Goal: Check status: Check status

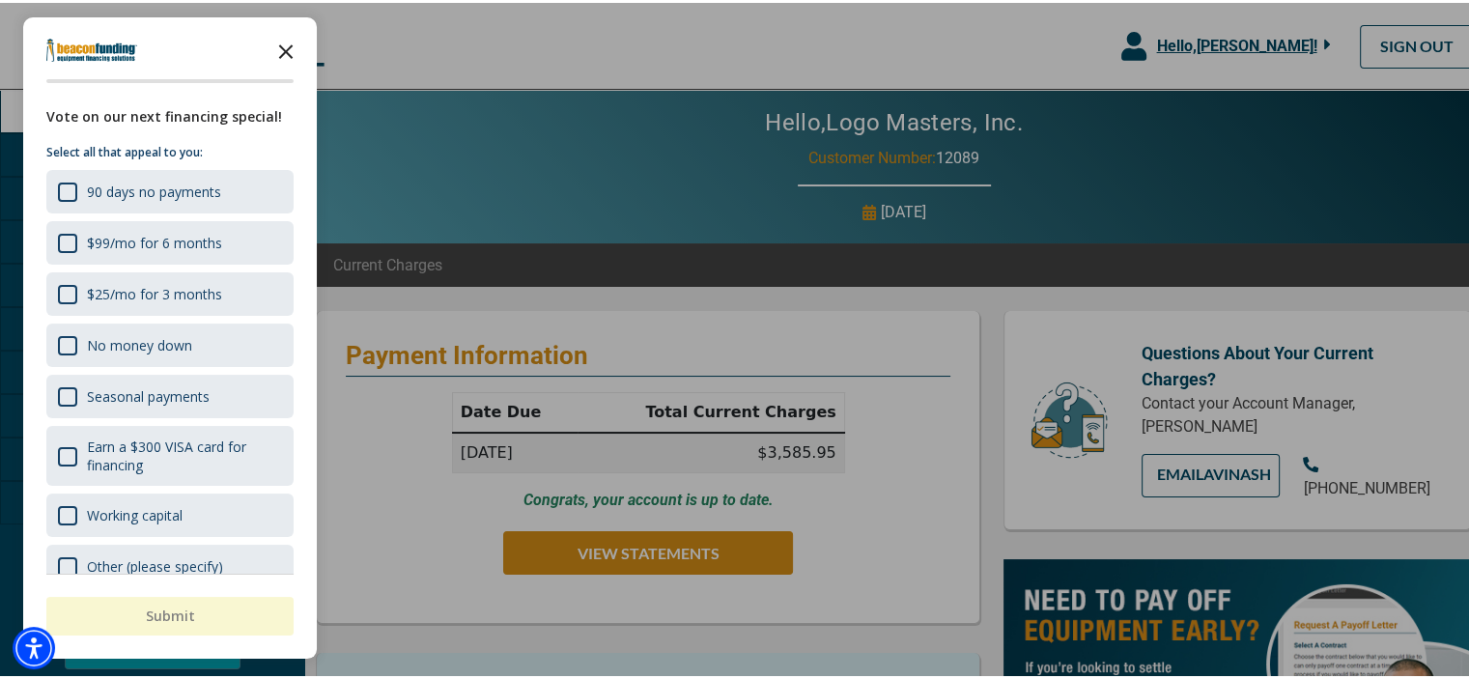
click at [286, 47] on polygon "Close the survey" at bounding box center [286, 49] width 14 height 14
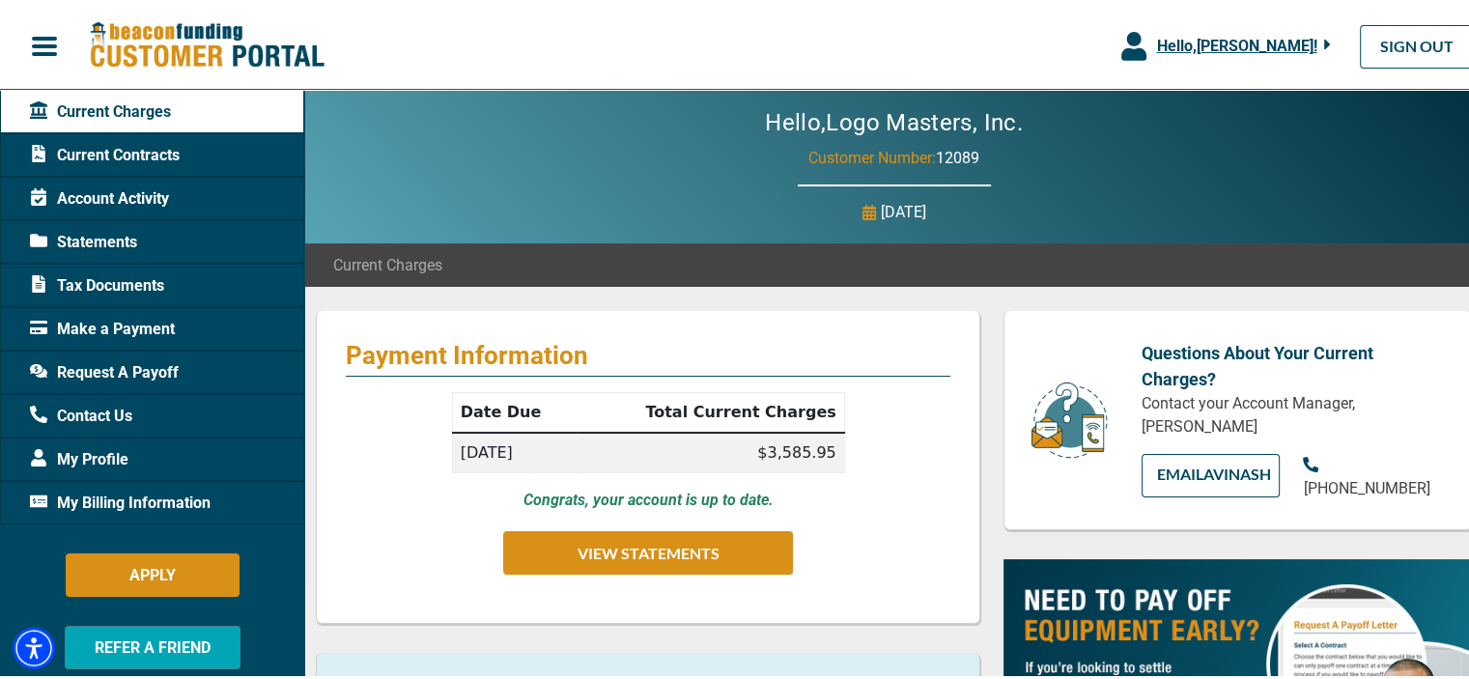
click at [145, 229] on div "Statements" at bounding box center [152, 238] width 304 height 43
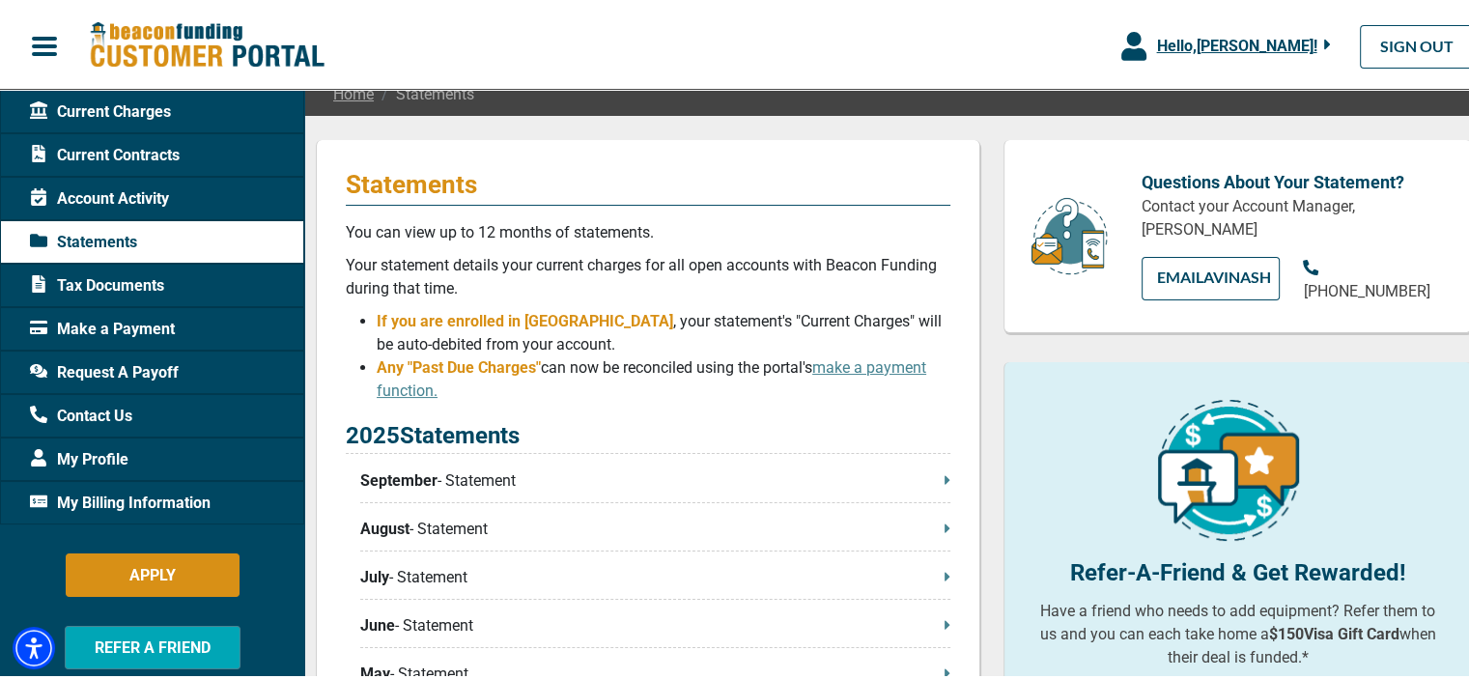
scroll to position [386, 0]
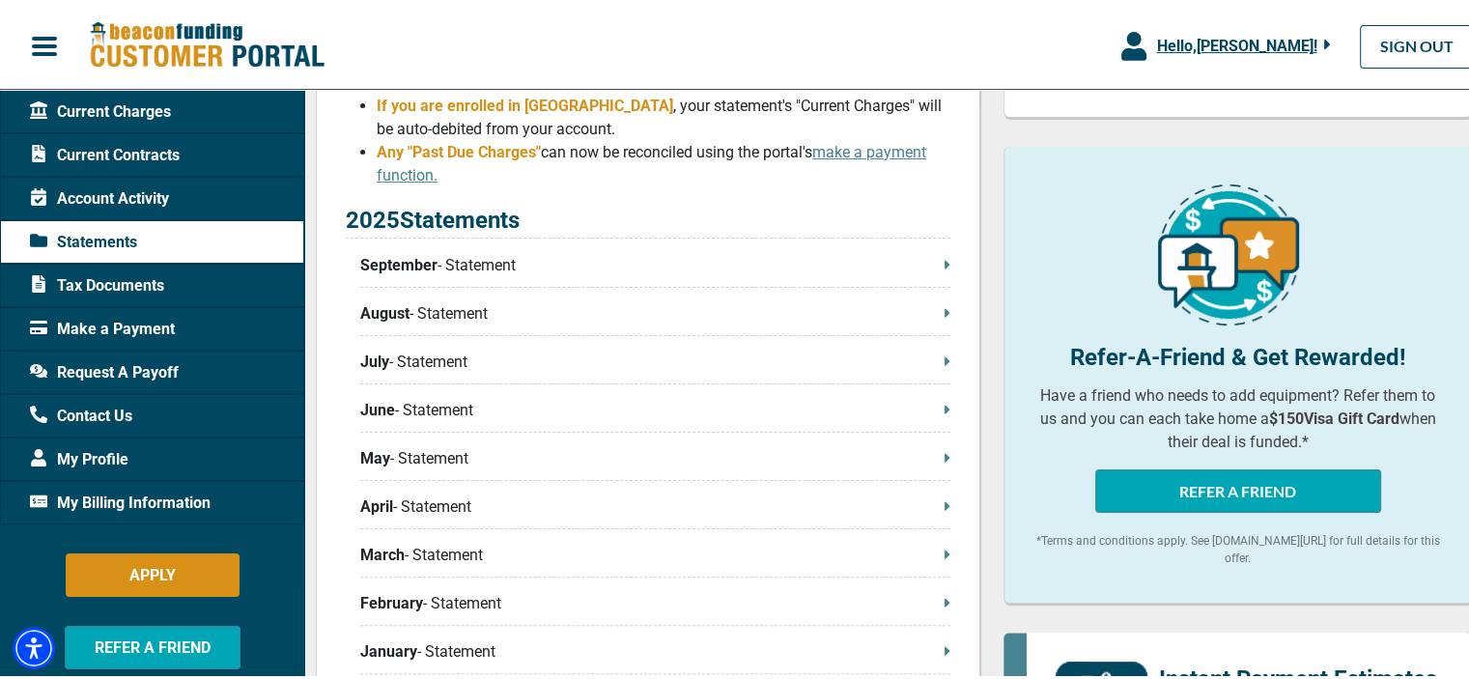
click at [920, 265] on p "September - Statement" at bounding box center [655, 262] width 590 height 23
click at [923, 310] on p "August - Statement" at bounding box center [655, 310] width 590 height 23
click at [200, 200] on div "Account Activity" at bounding box center [152, 195] width 304 height 43
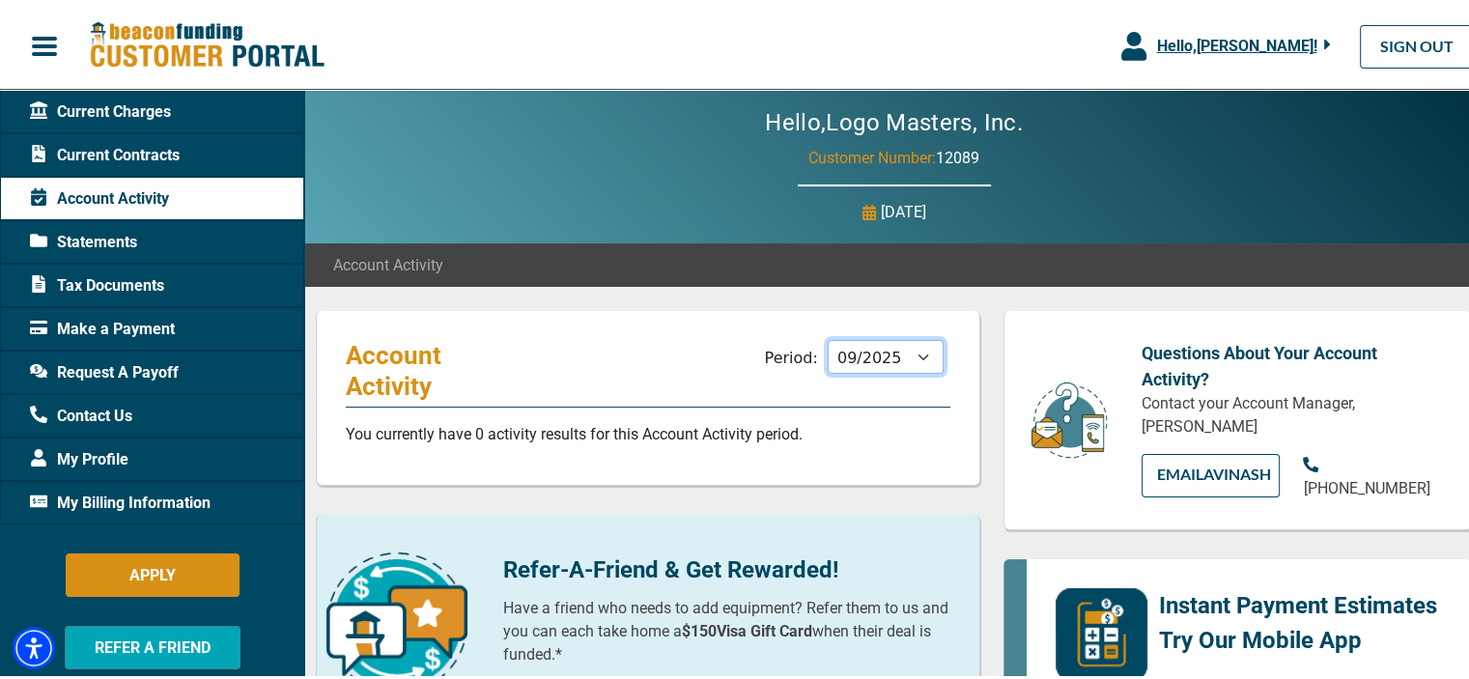
click at [913, 358] on select "10/2025 09/2025 08/2025 07/2025 06/2025 05/2025 04/2025 03/2025 02/2025 01/2025…" at bounding box center [886, 354] width 116 height 34
select select "08/2025"
click at [828, 337] on select "10/2025 09/2025 08/2025 07/2025 06/2025 05/2025 04/2025 03/2025 02/2025 01/2025…" at bounding box center [886, 354] width 116 height 34
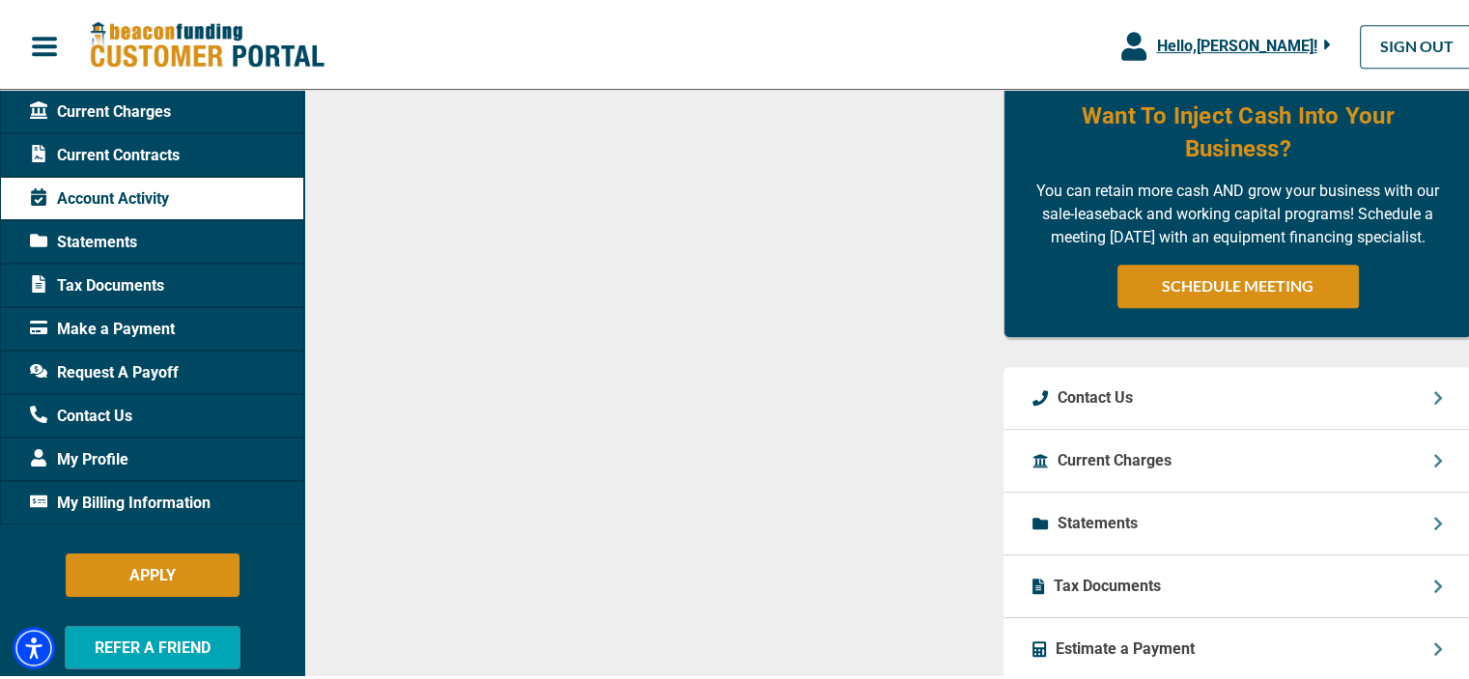
scroll to position [950, 0]
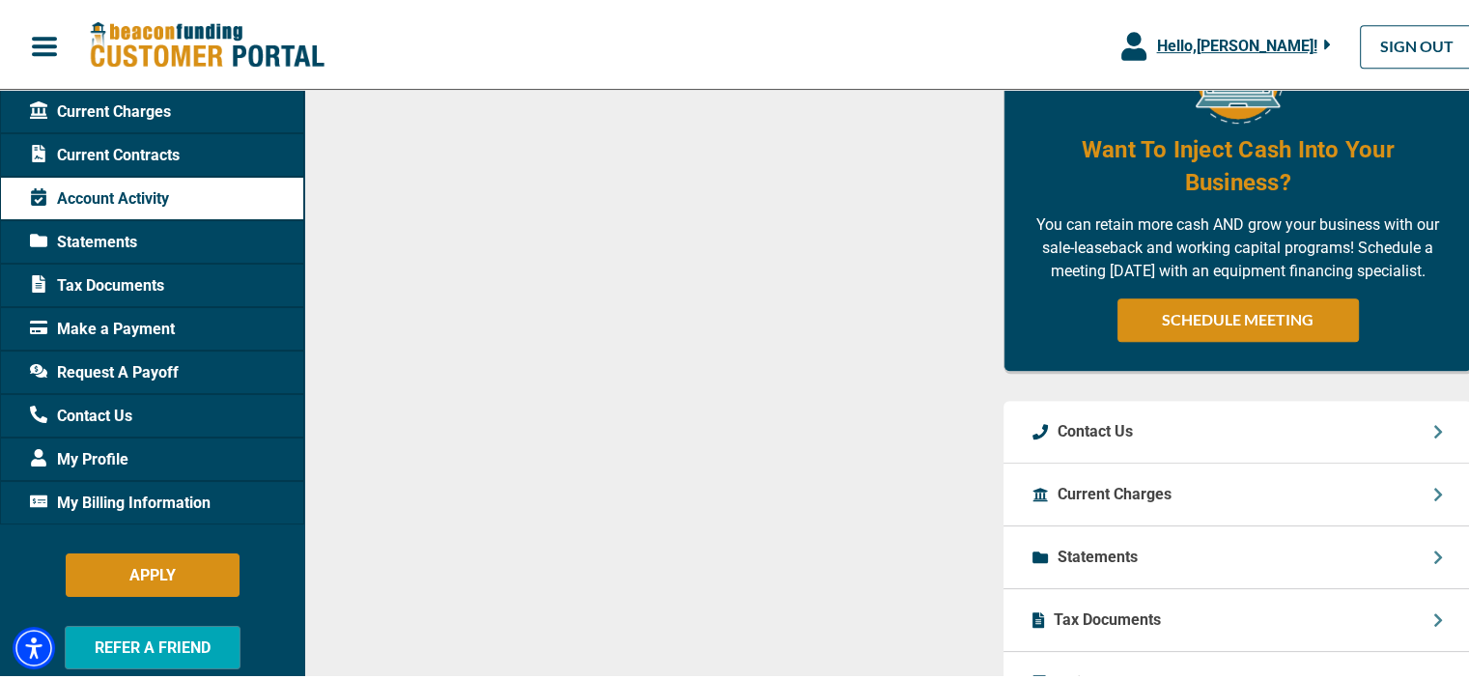
click at [184, 231] on div "Statements" at bounding box center [152, 238] width 304 height 43
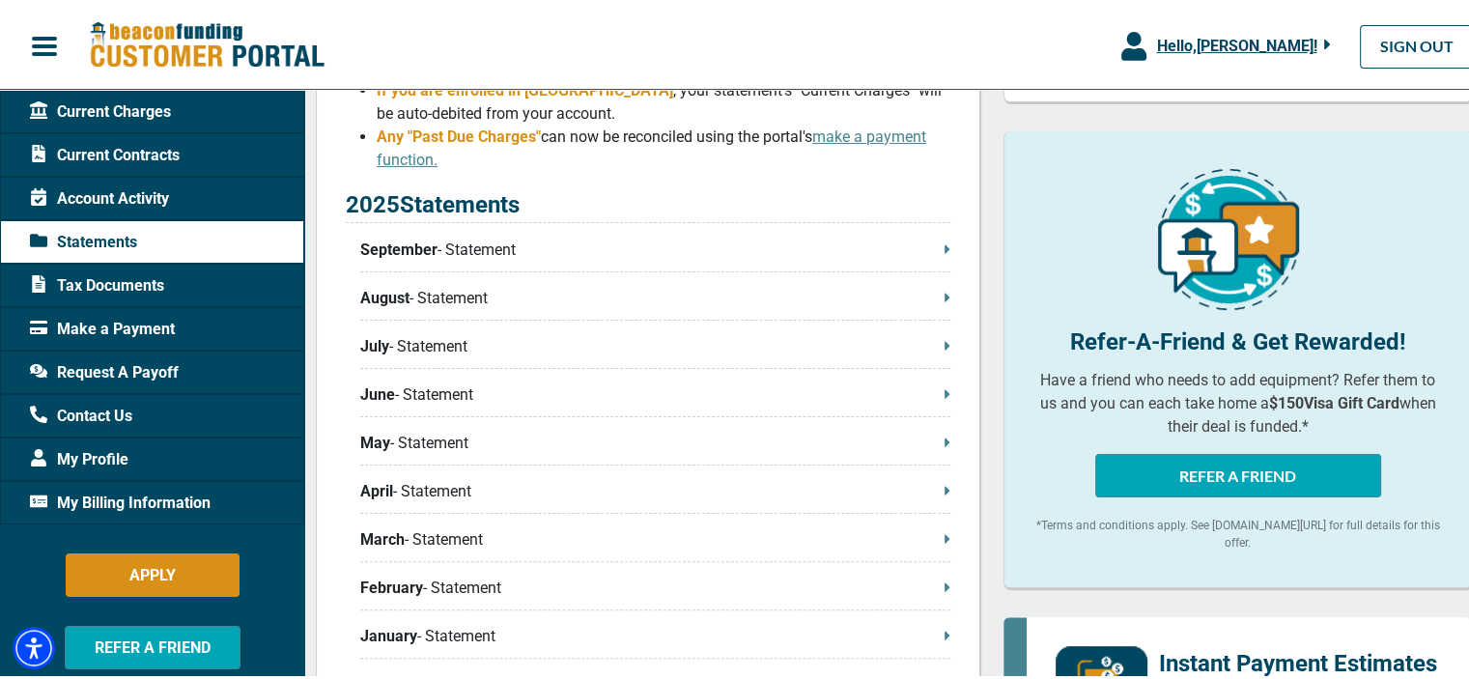
scroll to position [386, 0]
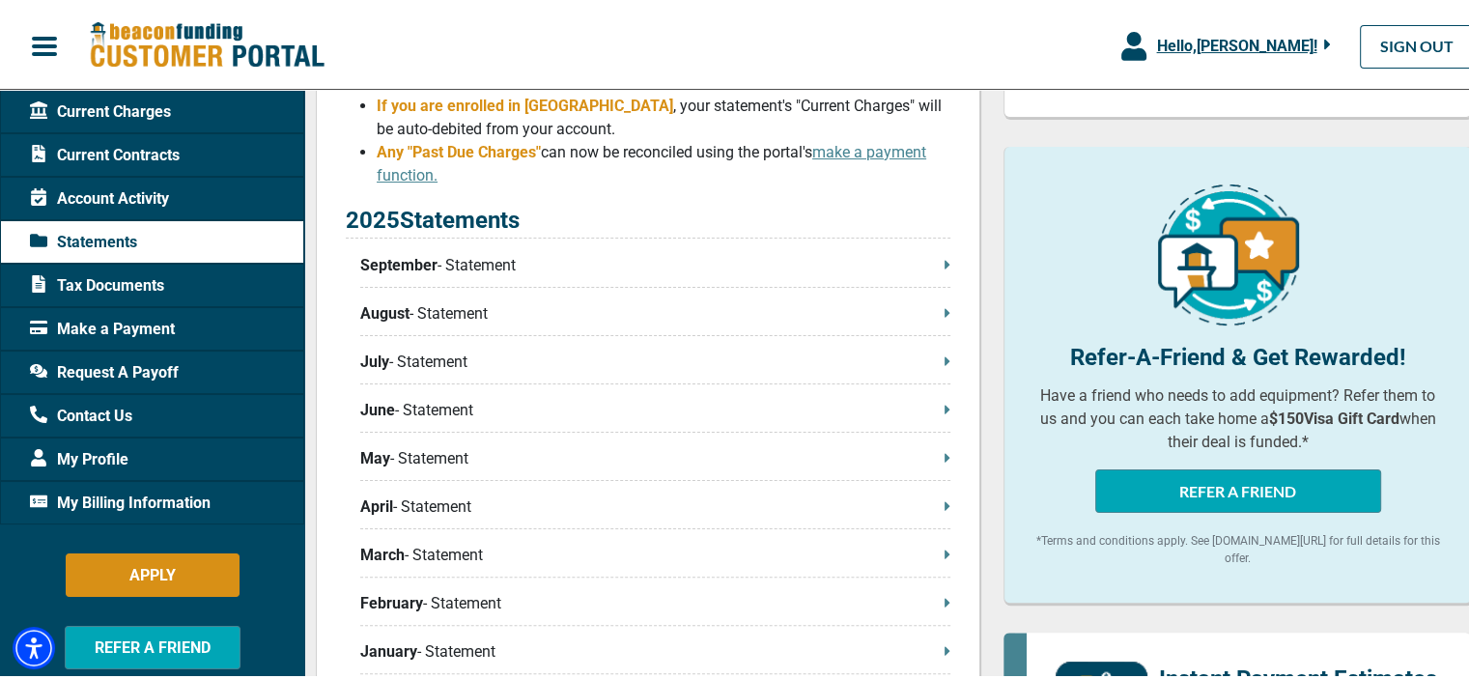
click at [924, 257] on p "September - Statement" at bounding box center [655, 262] width 590 height 23
